Goal: Information Seeking & Learning: Learn about a topic

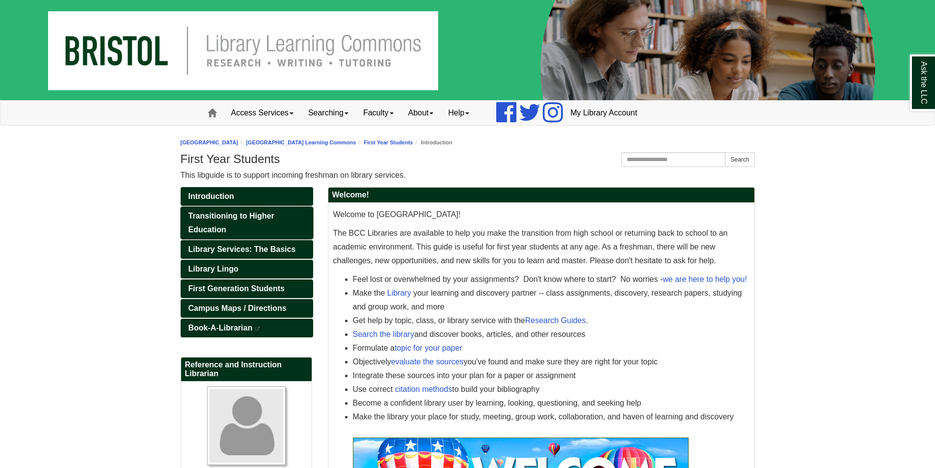
click at [257, 226] on link "Transitioning to Higher Education" at bounding box center [247, 223] width 133 height 32
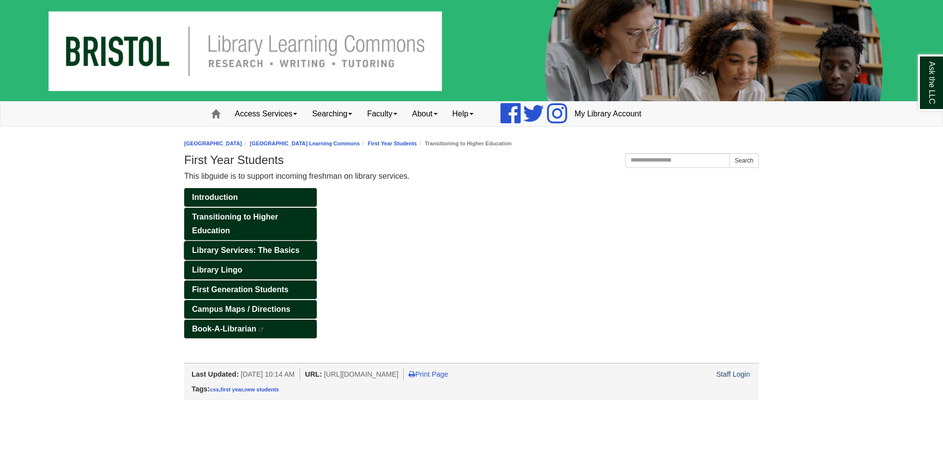
click at [250, 253] on span "Library Services: The Basics" at bounding box center [246, 250] width 108 height 8
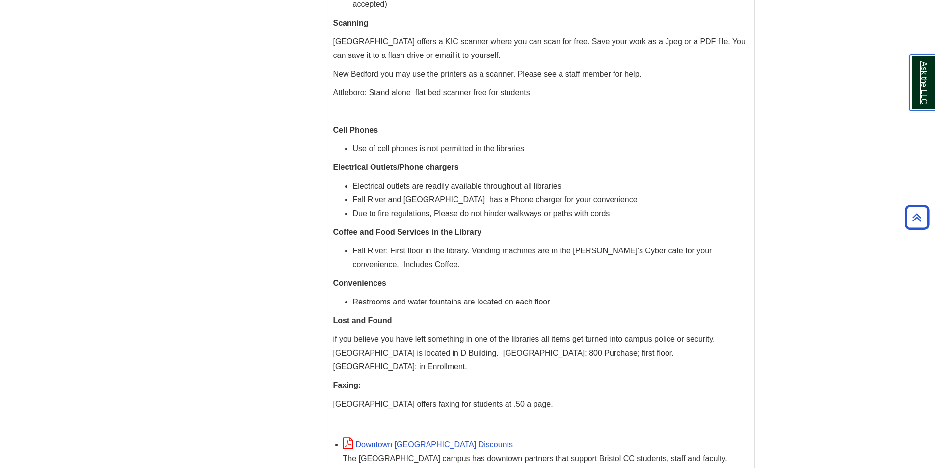
scroll to position [170, 0]
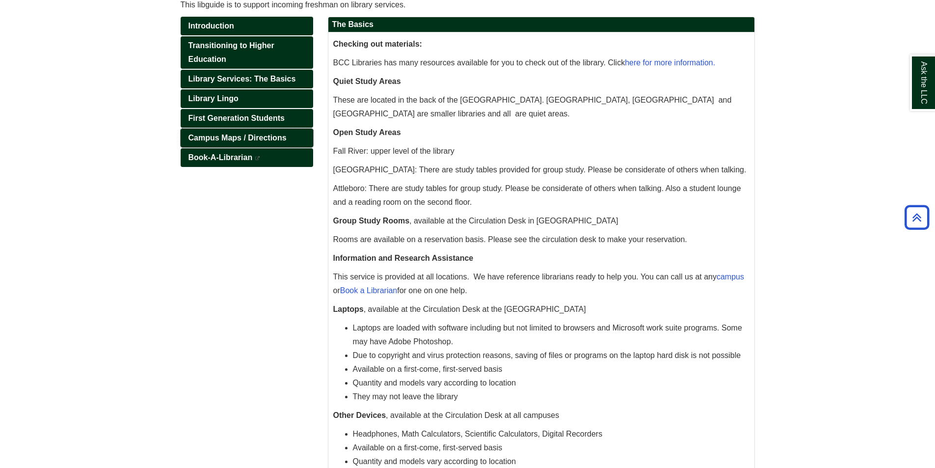
click at [231, 135] on span "Campus Maps / Directions" at bounding box center [238, 138] width 98 height 8
